Goal: Find contact information: Find contact information

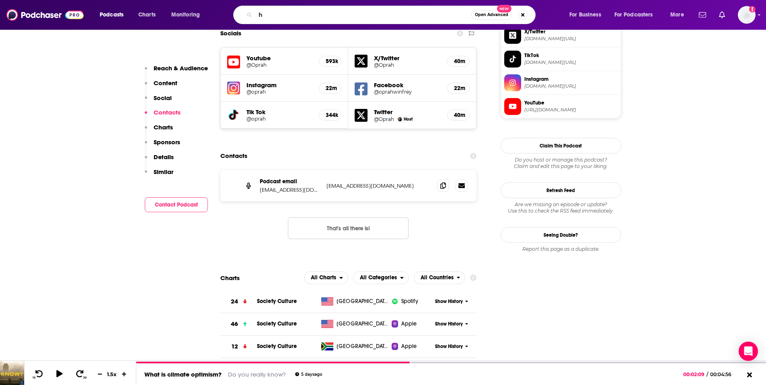
scroll to position [706, 0]
type input "hidden brain"
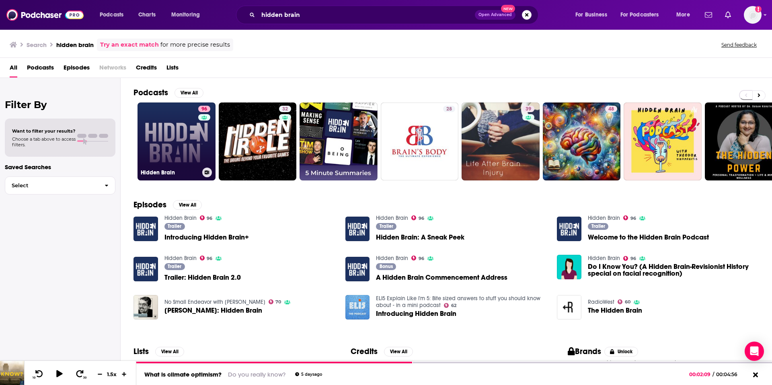
click at [177, 147] on link "96 Hidden Brain" at bounding box center [176, 141] width 78 height 78
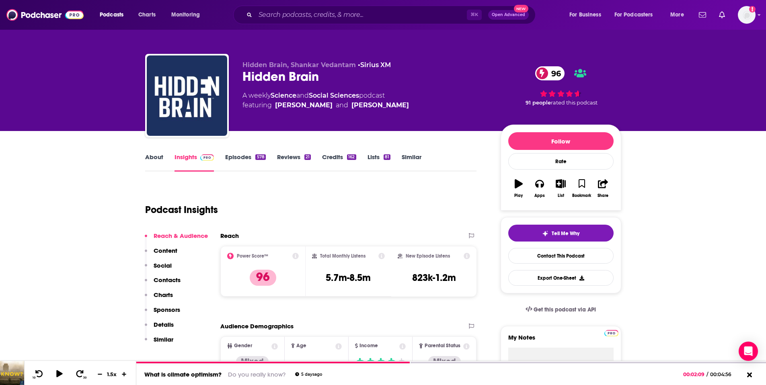
click at [170, 281] on p "Contacts" at bounding box center [167, 280] width 27 height 8
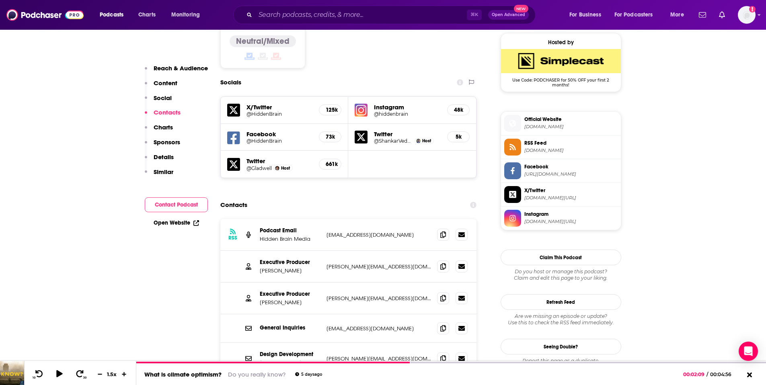
scroll to position [700, 0]
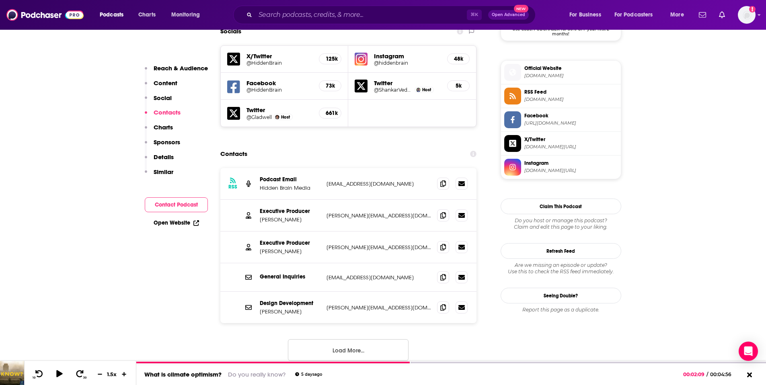
click at [342, 339] on button "Load More..." at bounding box center [348, 350] width 121 height 22
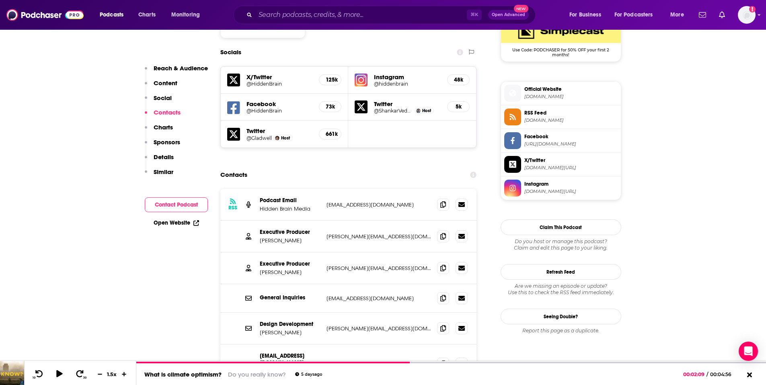
scroll to position [674, 0]
